Goal: Information Seeking & Learning: Learn about a topic

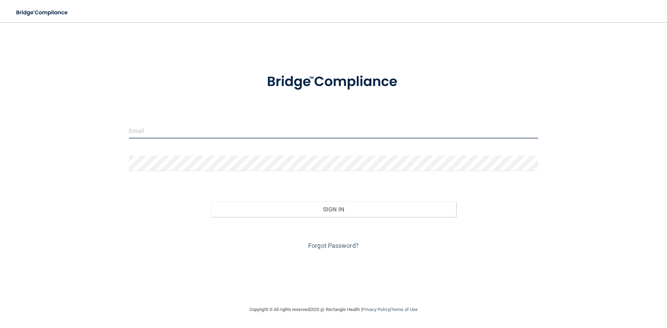
type input "[PERSON_NAME][EMAIL_ADDRESS][PERSON_NAME][DOMAIN_NAME]"
click at [239, 195] on div "Sign In" at bounding box center [334, 202] width 420 height 29
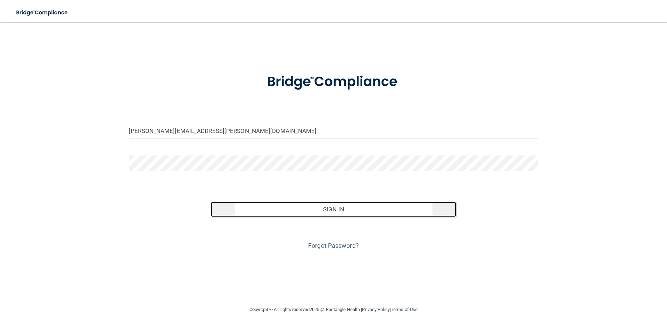
click at [240, 203] on button "Sign In" at bounding box center [334, 209] width 246 height 15
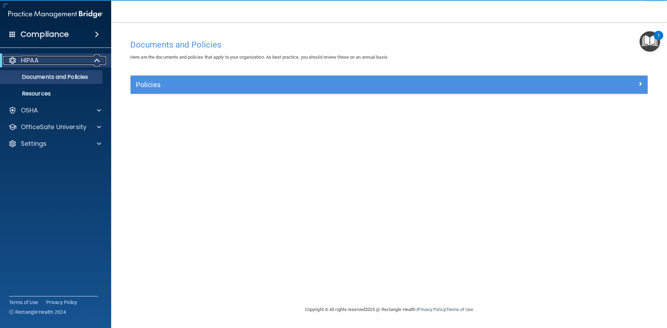
click at [48, 61] on div "HIPAA" at bounding box center [46, 60] width 86 height 8
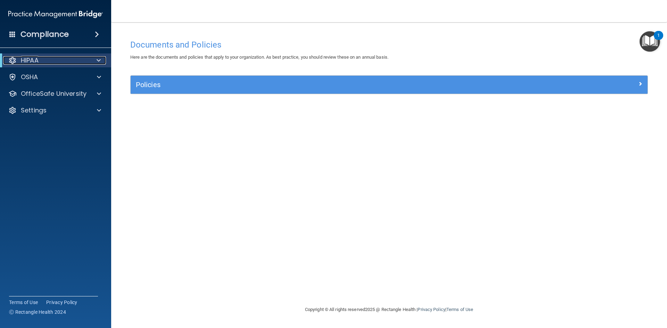
click at [49, 61] on div "HIPAA" at bounding box center [46, 60] width 86 height 8
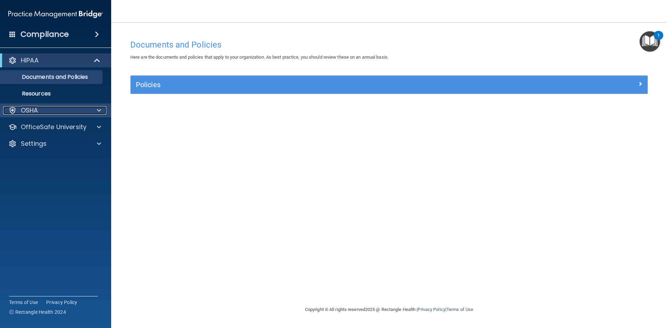
drag, startPoint x: 56, startPoint y: 107, endPoint x: 65, endPoint y: 111, distance: 9.2
click at [56, 107] on div "OSHA" at bounding box center [46, 110] width 86 height 8
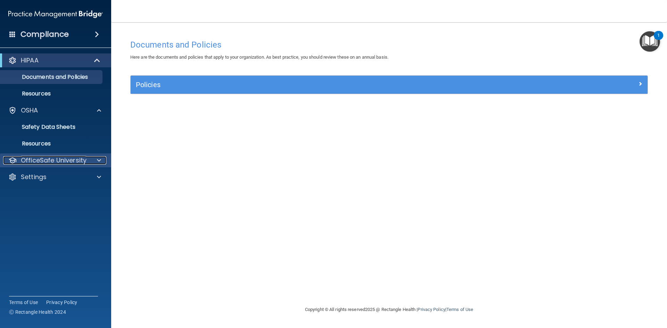
click at [66, 157] on p "OfficeSafe University" at bounding box center [54, 160] width 66 height 8
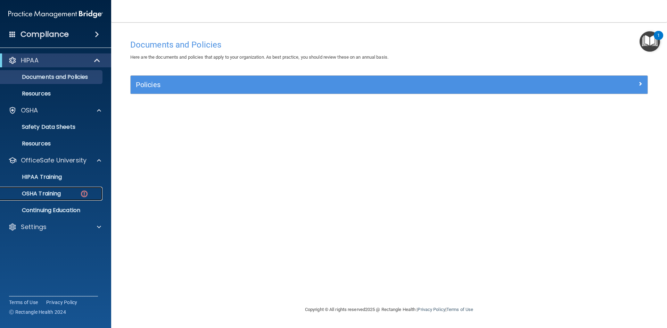
click at [51, 195] on p "OSHA Training" at bounding box center [33, 193] width 56 height 7
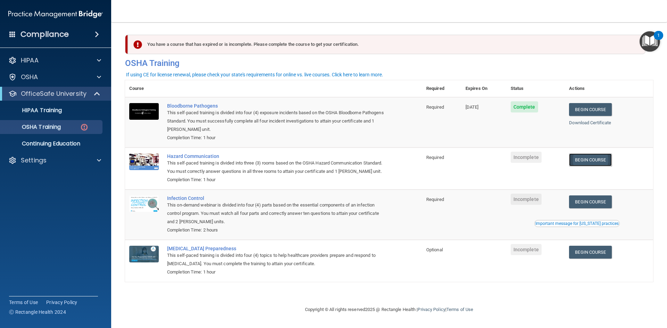
click at [588, 159] on link "Begin Course" at bounding box center [590, 160] width 42 height 13
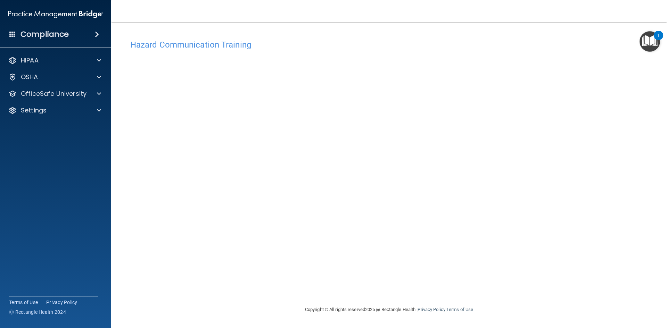
click at [654, 47] on img "Open Resource Center, 1 new notification" at bounding box center [650, 41] width 20 height 20
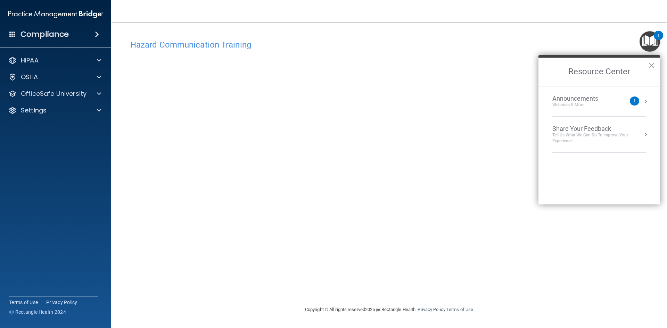
click at [634, 101] on div "1" at bounding box center [634, 101] width 2 height 0
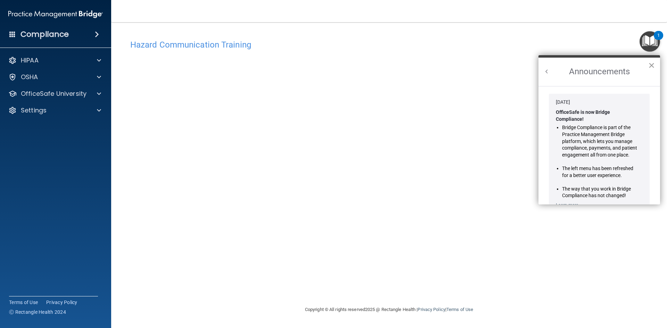
click at [654, 65] on button "×" at bounding box center [651, 65] width 7 height 11
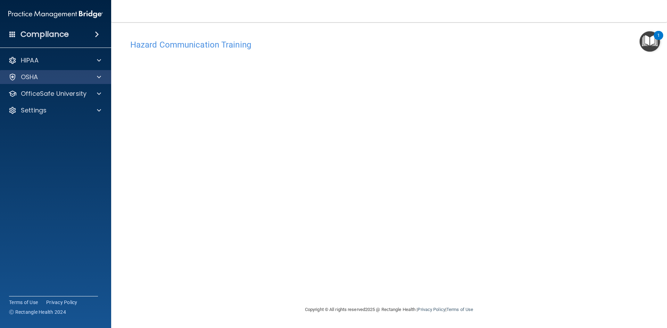
click at [62, 83] on div "OSHA" at bounding box center [56, 77] width 112 height 14
click at [85, 81] on div "OSHA" at bounding box center [46, 77] width 86 height 8
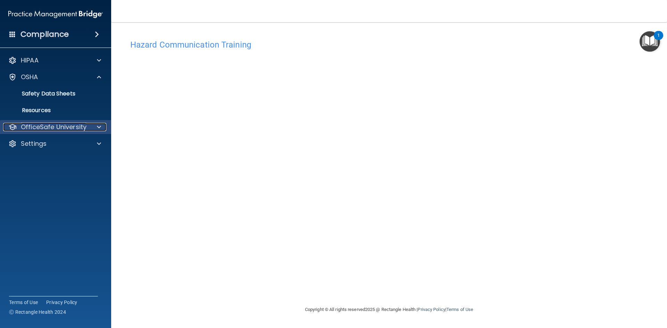
click at [47, 125] on p "OfficeSafe University" at bounding box center [54, 127] width 66 height 8
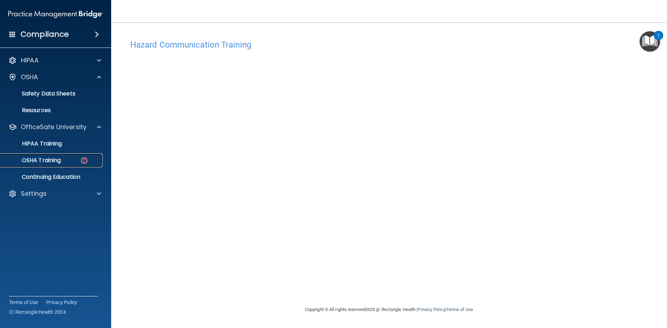
click at [58, 157] on p "OSHA Training" at bounding box center [33, 160] width 56 height 7
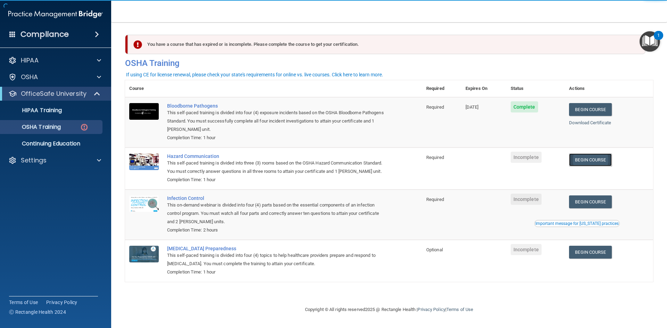
click at [600, 159] on link "Begin Course" at bounding box center [590, 160] width 42 height 13
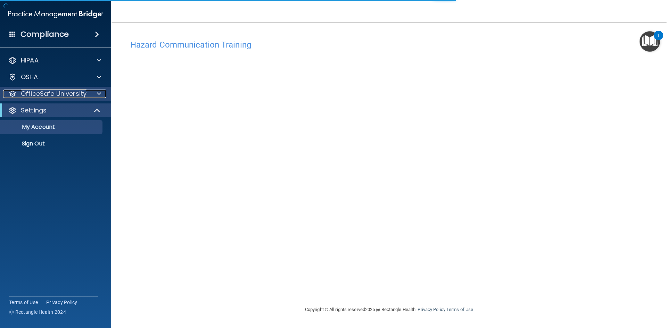
click at [52, 96] on p "OfficeSafe University" at bounding box center [54, 94] width 66 height 8
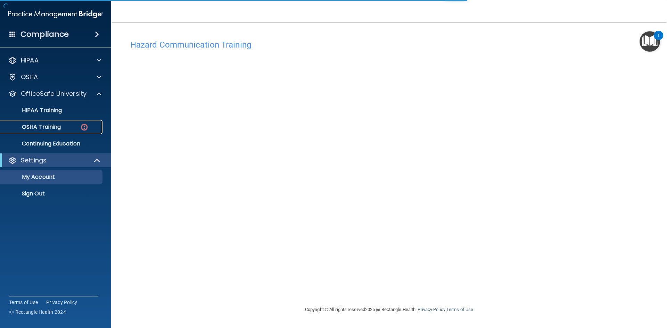
click at [59, 126] on p "OSHA Training" at bounding box center [33, 127] width 56 height 7
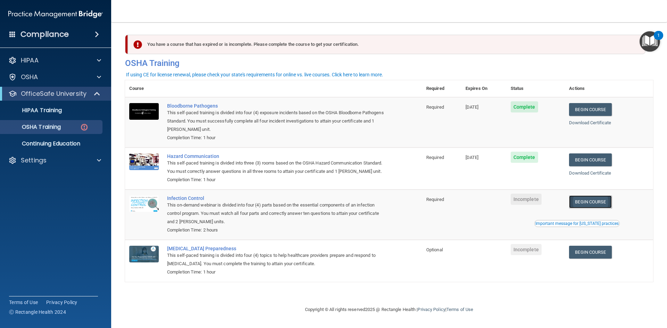
click at [607, 206] on link "Begin Course" at bounding box center [590, 202] width 42 height 13
